Goal: Use online tool/utility: Use online tool/utility

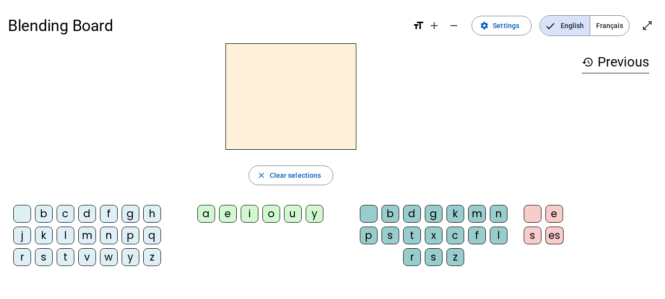
click at [209, 215] on div "a" at bounding box center [206, 214] width 18 height 18
click at [148, 213] on div "h" at bounding box center [152, 214] width 18 height 18
click at [394, 216] on div "b" at bounding box center [390, 214] width 18 height 18
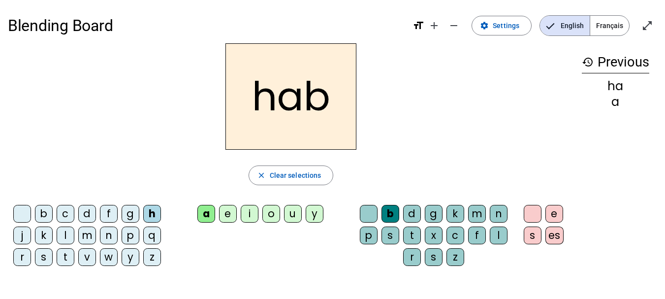
click at [614, 21] on span "Français" at bounding box center [609, 26] width 39 height 20
